Goal: Transaction & Acquisition: Purchase product/service

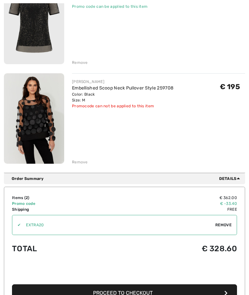
scroll to position [124, 0]
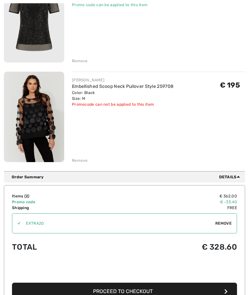
click at [149, 290] on span "Proceed to Checkout" at bounding box center [123, 291] width 60 height 6
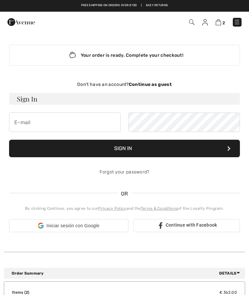
checkbox input "true"
click at [157, 4] on link "Easy Returns" at bounding box center [157, 5] width 22 height 5
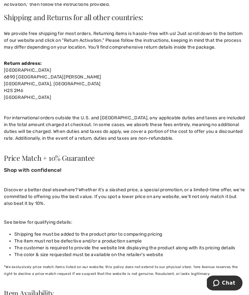
scroll to position [186, 0]
